Goal: Task Accomplishment & Management: Complete application form

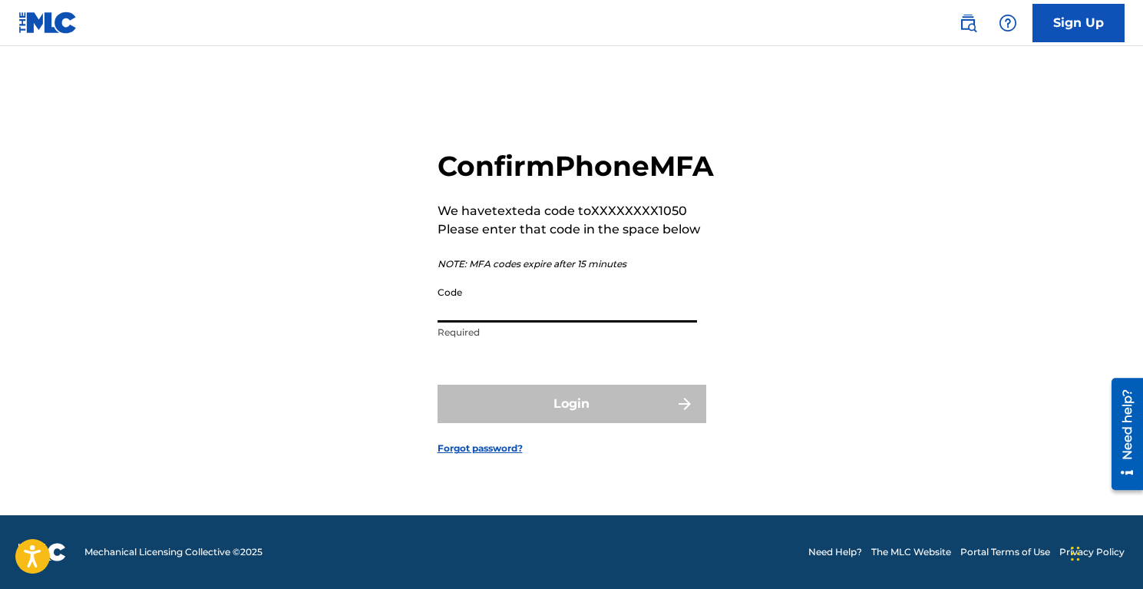
click at [595, 322] on input "Code" at bounding box center [568, 301] width 260 height 44
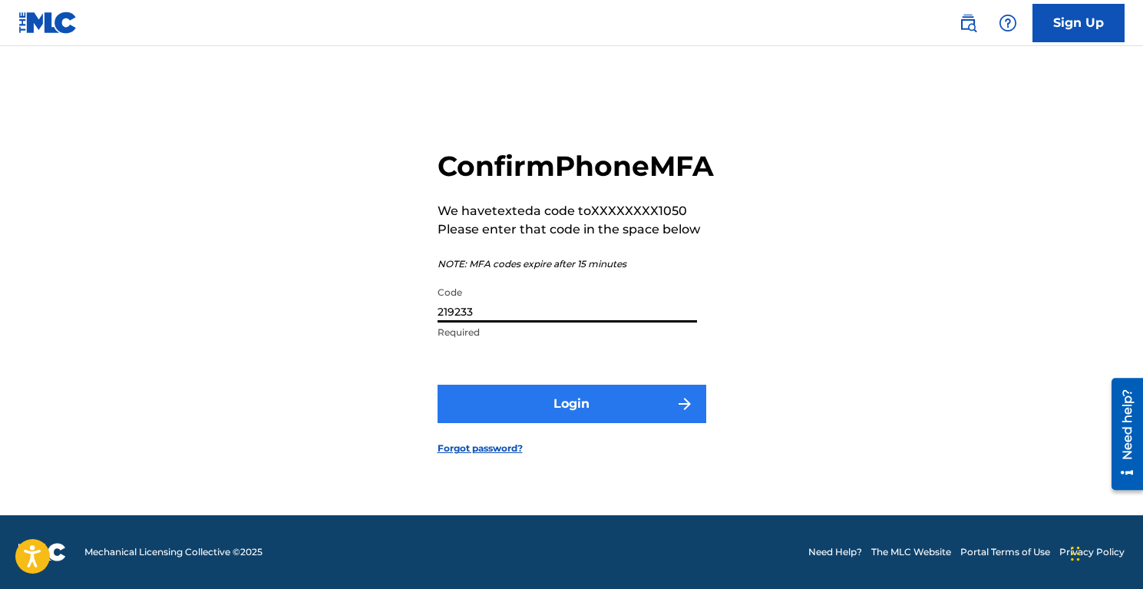
type input "219233"
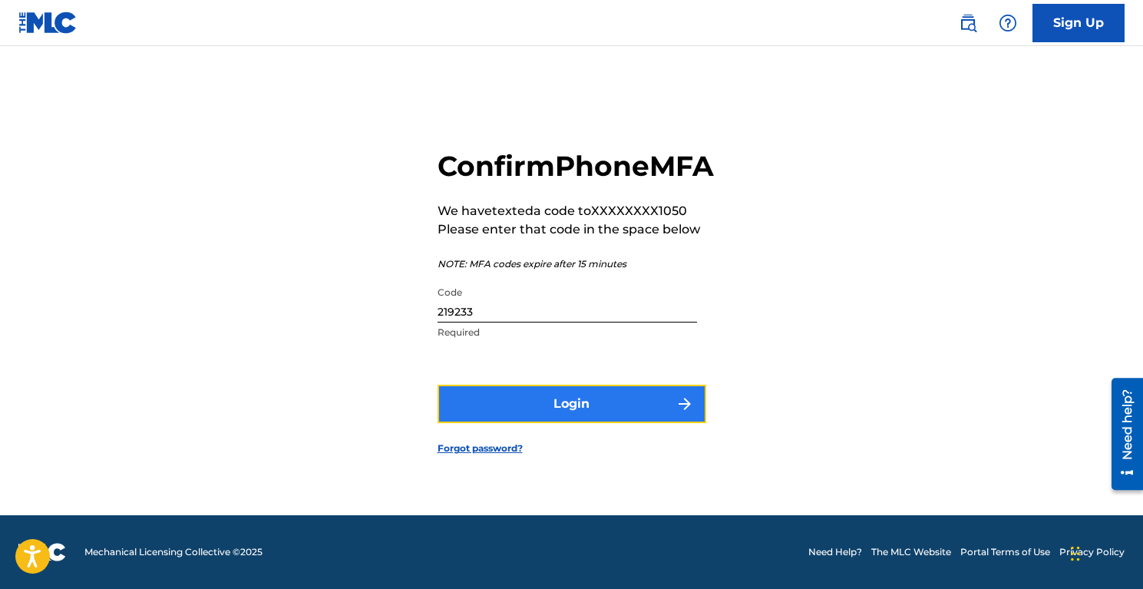
click at [590, 423] on button "Login" at bounding box center [572, 404] width 269 height 38
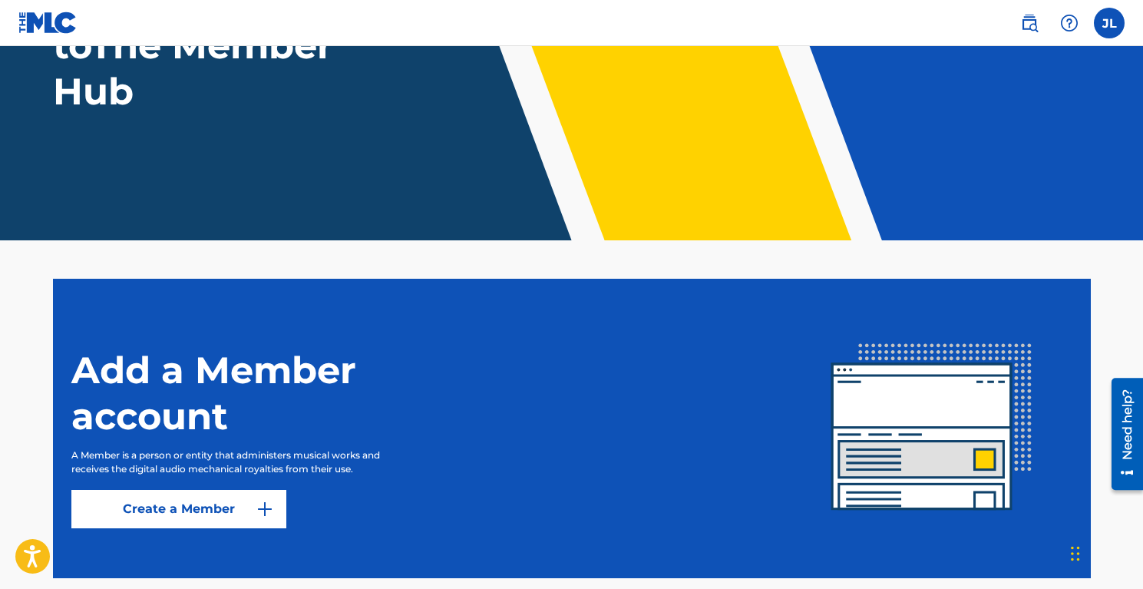
scroll to position [263, 0]
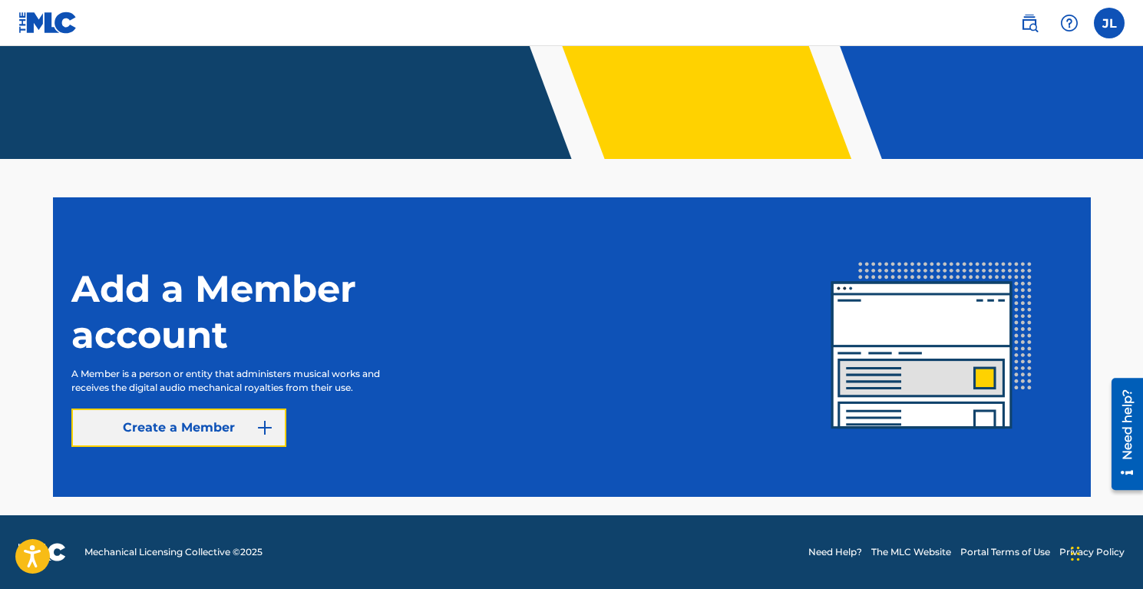
click at [253, 421] on link "Create a Member" at bounding box center [178, 427] width 215 height 38
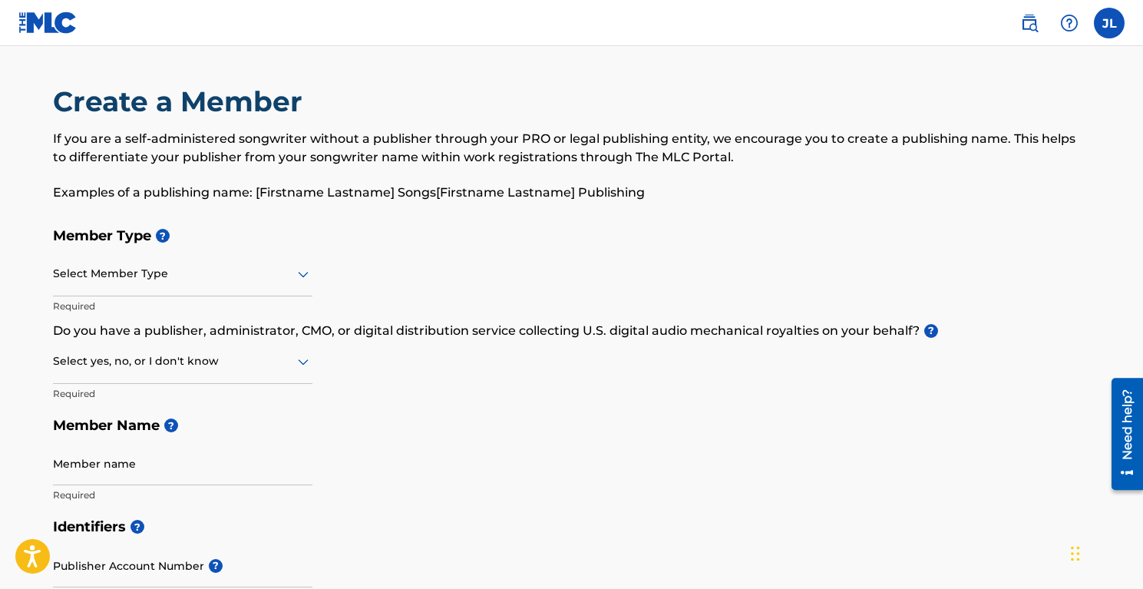
click at [195, 287] on div "Select Member Type" at bounding box center [183, 275] width 260 height 44
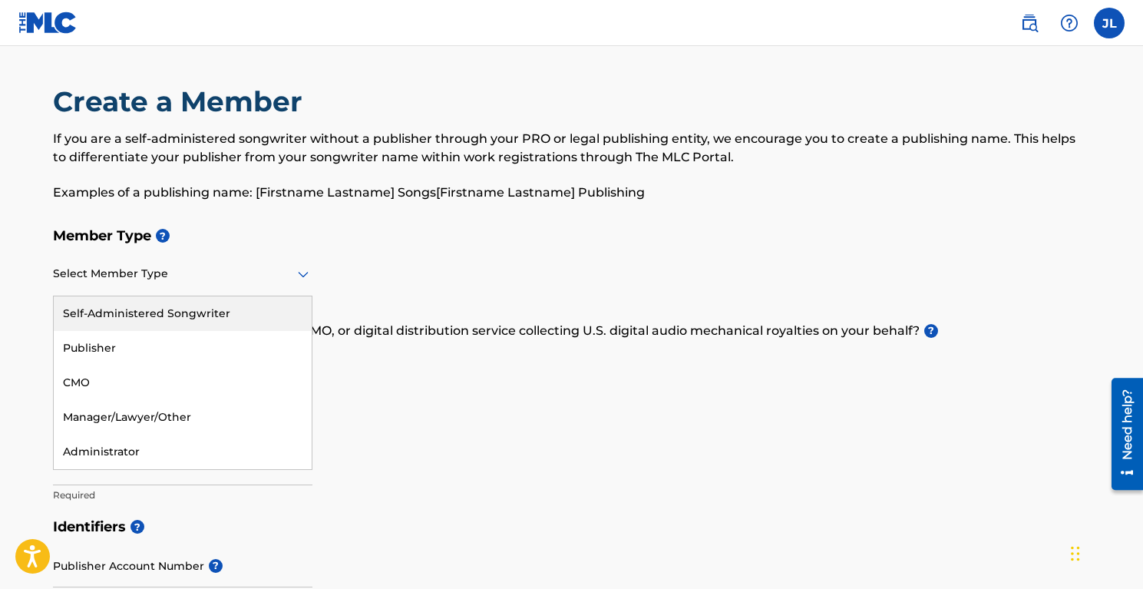
click at [181, 322] on div "Self-Administered Songwriter" at bounding box center [183, 313] width 258 height 35
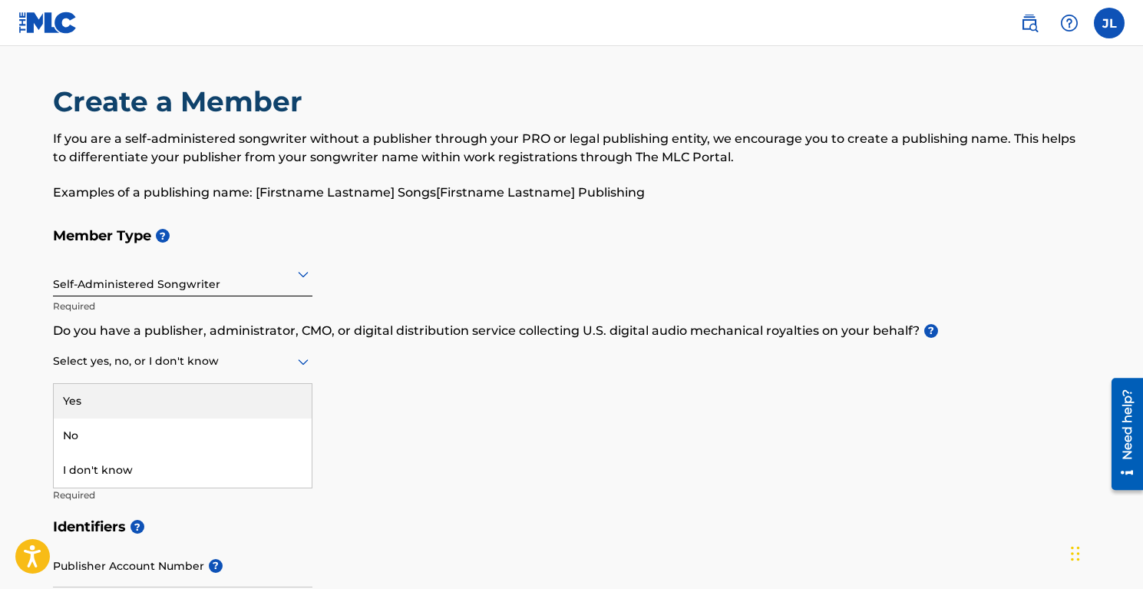
click at [256, 343] on div "Select yes, no, or I don't know" at bounding box center [183, 362] width 260 height 44
click at [170, 404] on div "Yes" at bounding box center [183, 401] width 258 height 35
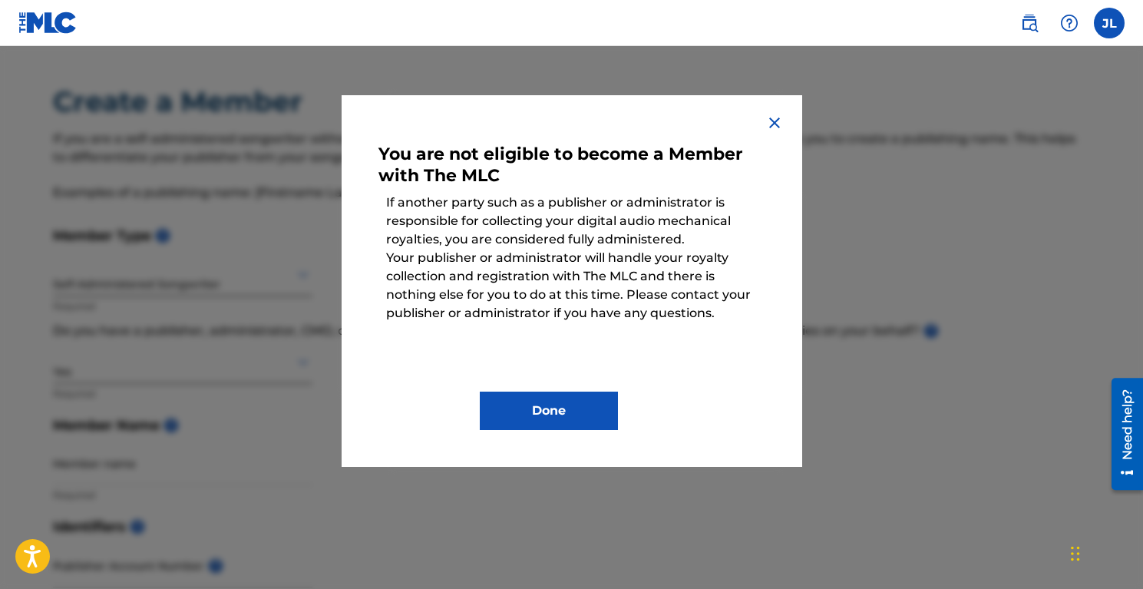
click at [597, 385] on div "Done" at bounding box center [572, 399] width 387 height 61
click at [591, 400] on button "Done" at bounding box center [549, 411] width 138 height 38
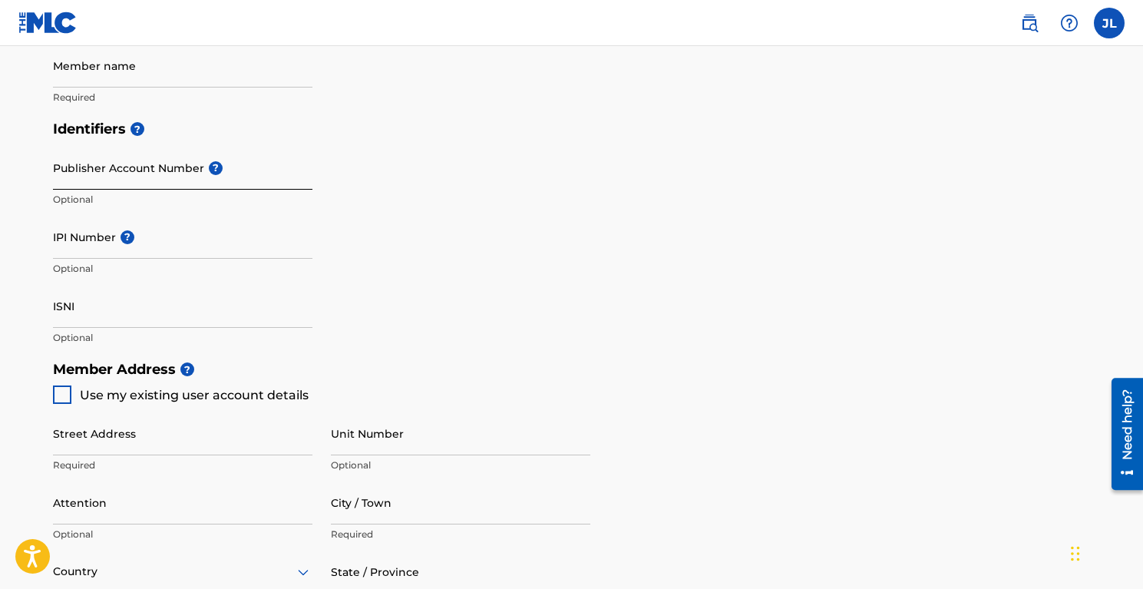
scroll to position [404, 0]
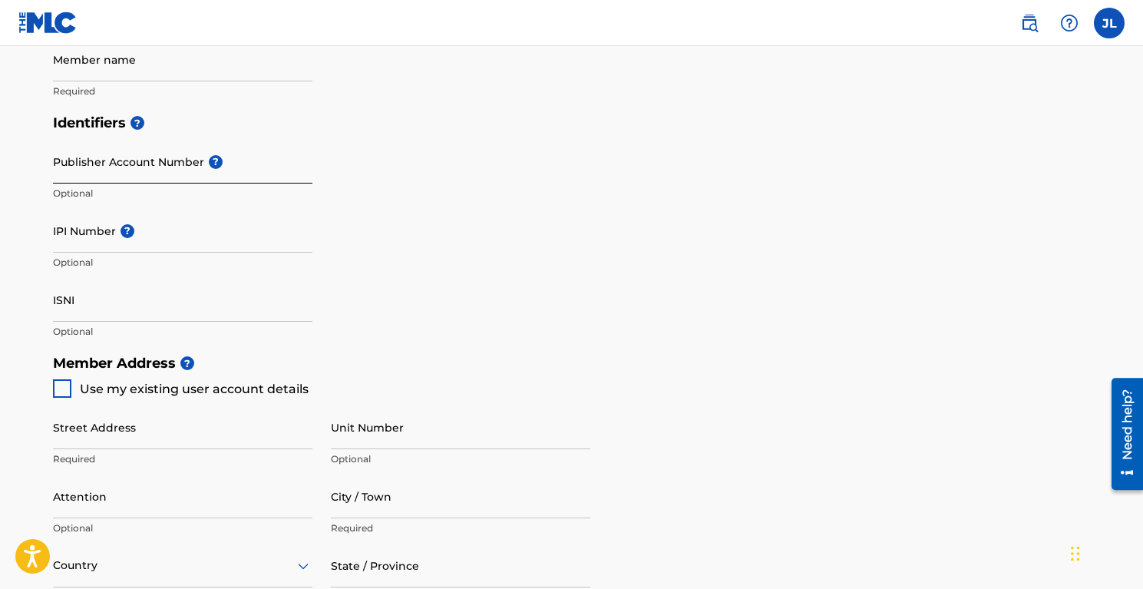
click at [166, 157] on input "Publisher Account Number ?" at bounding box center [183, 162] width 260 height 44
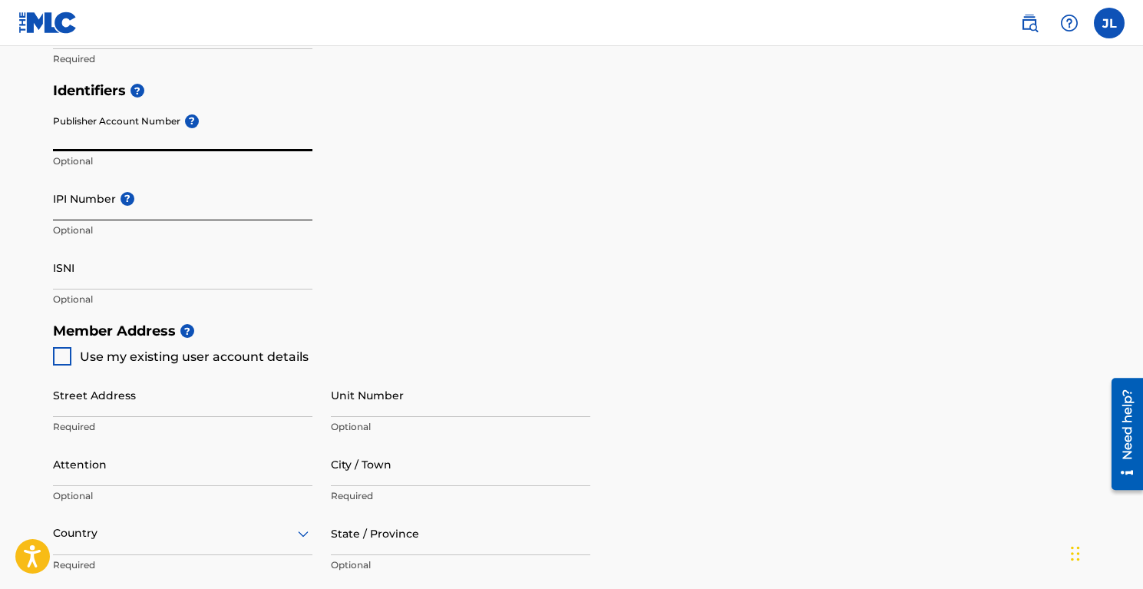
scroll to position [448, 0]
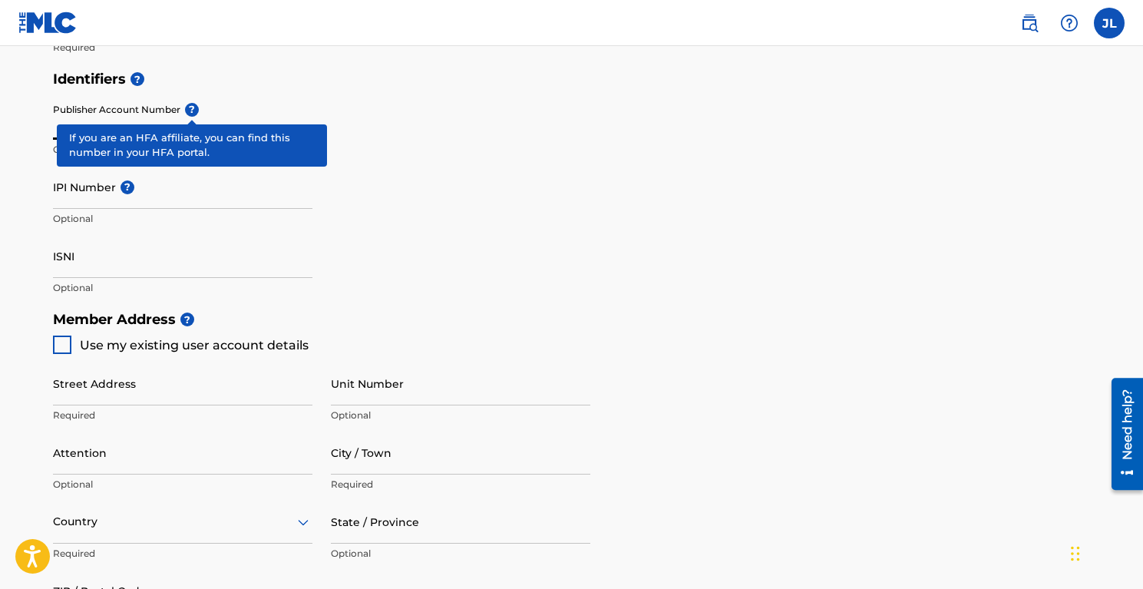
click at [190, 107] on div "Publisher Account Number ? Optional" at bounding box center [183, 130] width 260 height 69
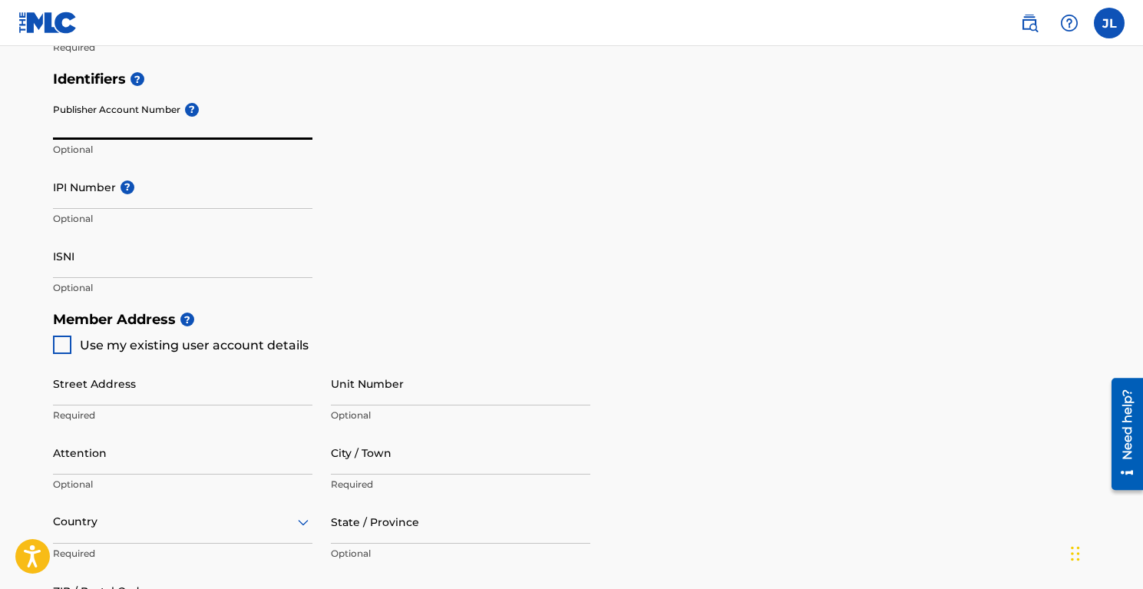
click at [190, 107] on input "Publisher Account Number ?" at bounding box center [183, 118] width 260 height 44
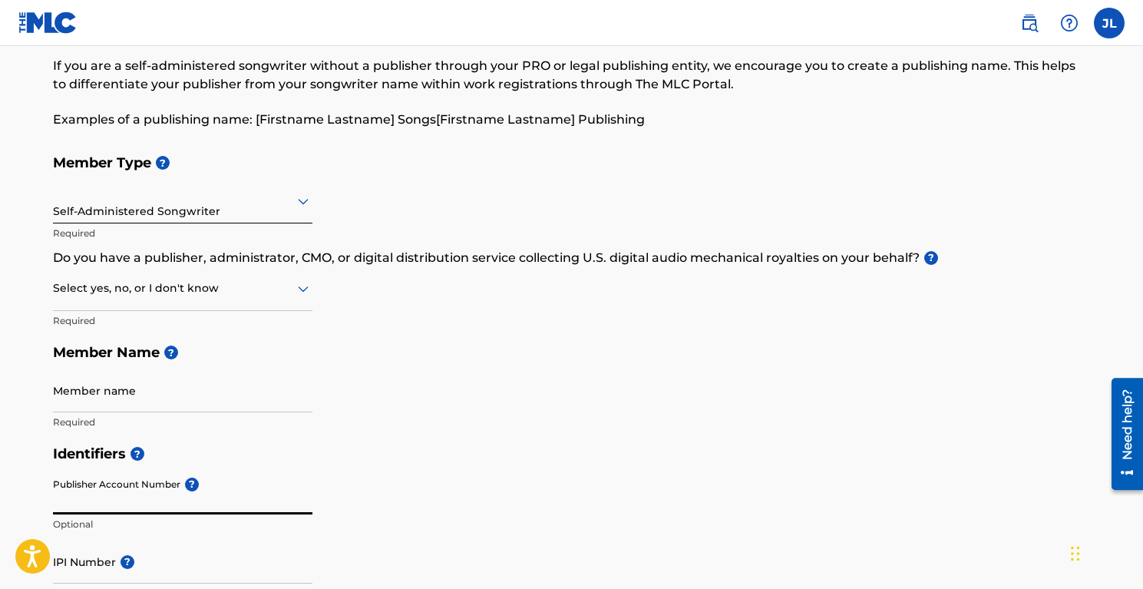
scroll to position [0, 0]
